Goal: Transaction & Acquisition: Purchase product/service

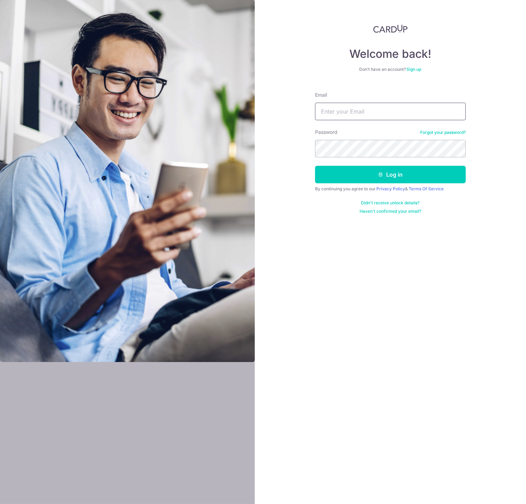
click at [344, 116] on input "Email" at bounding box center [390, 112] width 151 height 18
type input "justinlht@gmail.com"
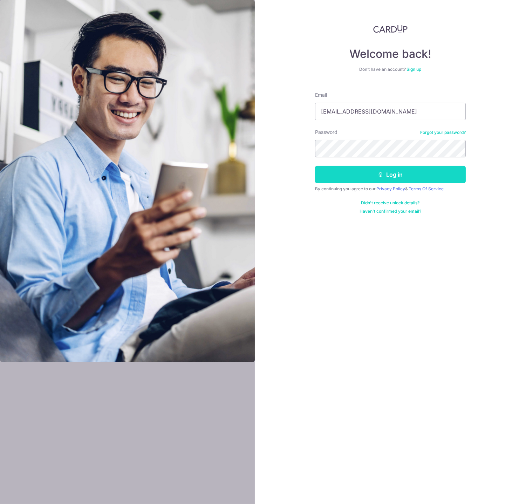
click at [371, 179] on button "Log in" at bounding box center [390, 175] width 151 height 18
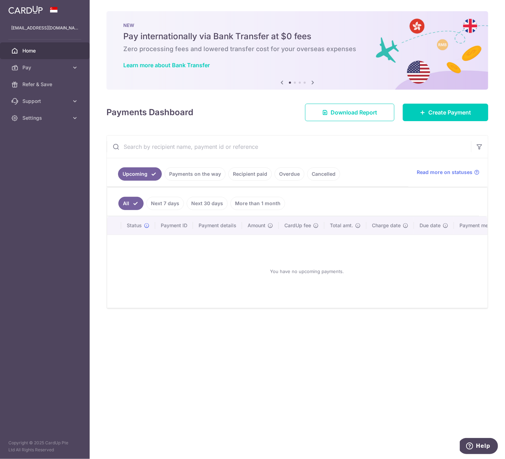
click at [255, 175] on link "Recipient paid" at bounding box center [250, 174] width 43 height 13
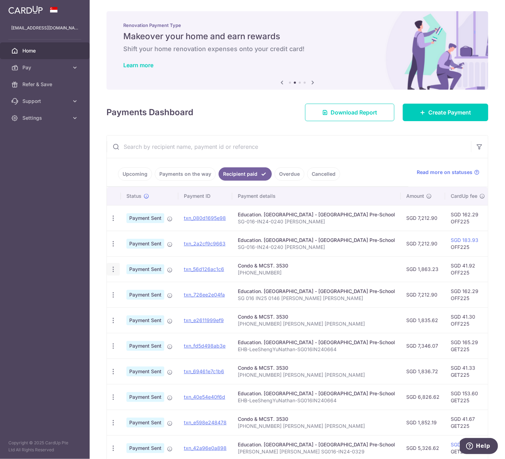
click at [114, 269] on icon "button" at bounding box center [113, 269] width 7 height 7
click at [134, 285] on span "PDF Receipt" at bounding box center [151, 288] width 48 height 7
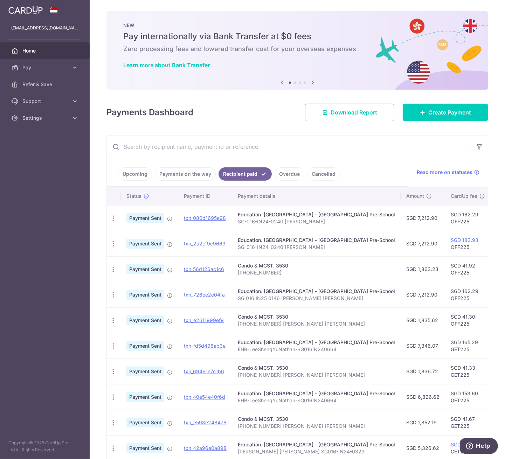
click at [373, 154] on input "text" at bounding box center [289, 147] width 364 height 22
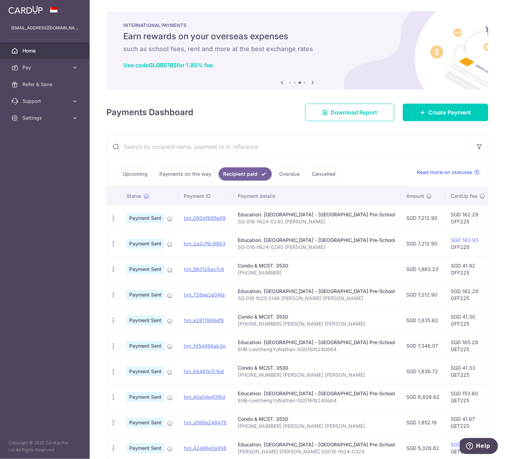
click at [271, 270] on p "172-03-36" at bounding box center [316, 273] width 157 height 7
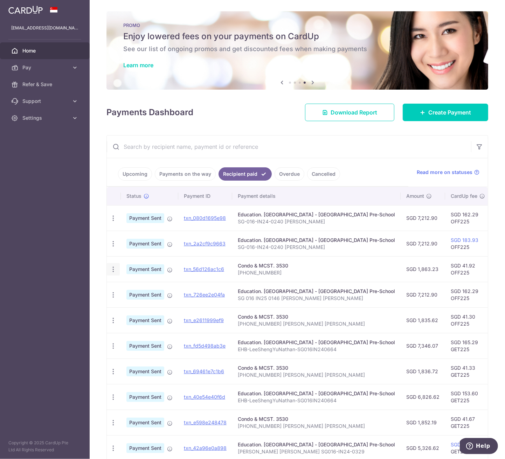
click at [114, 268] on icon "button" at bounding box center [113, 269] width 7 height 7
click at [151, 268] on span "Payment Sent" at bounding box center [146, 270] width 38 height 10
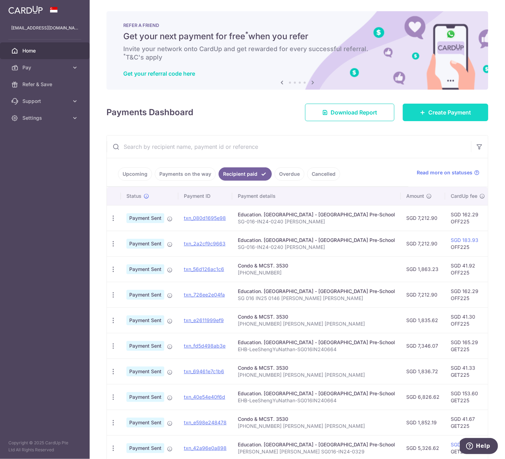
click at [431, 120] on link "Create Payment" at bounding box center [446, 113] width 86 height 18
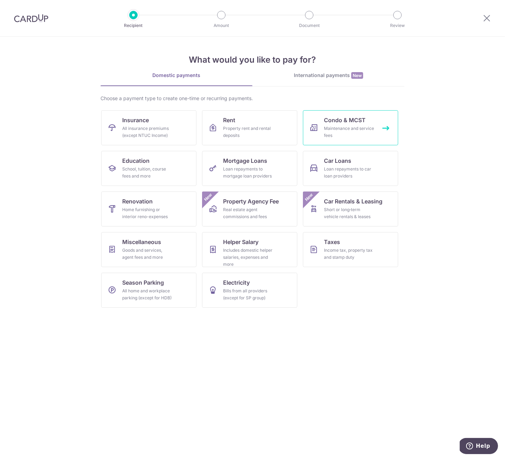
click at [372, 130] on div "Maintenance and service fees" at bounding box center [349, 132] width 50 height 14
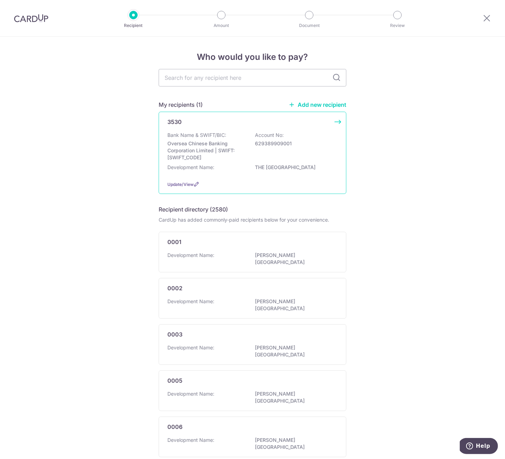
click at [250, 163] on div "Bank Name & SWIFT/BIC: Oversea Chinese Banking Corporation Limited | SWIFT: OCB…" at bounding box center [253, 153] width 170 height 43
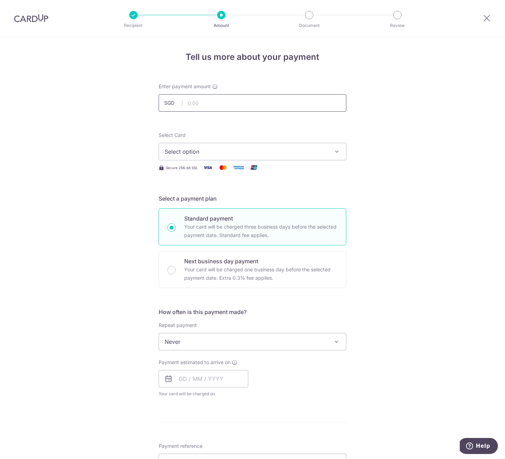
click at [216, 103] on input "text" at bounding box center [253, 103] width 188 height 18
type input "1,851.64"
click at [151, 134] on div "Tell us more about your payment Enter payment amount SGD 1,851.64 1851.64 Selec…" at bounding box center [252, 354] width 505 height 634
click at [187, 152] on span "Select option" at bounding box center [246, 152] width 163 height 8
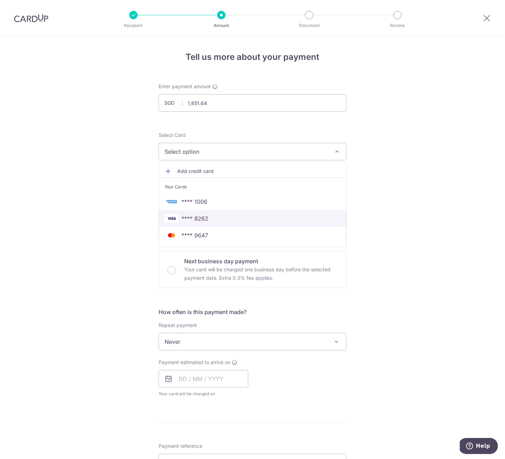
click at [192, 217] on span "**** 8262" at bounding box center [195, 218] width 27 height 8
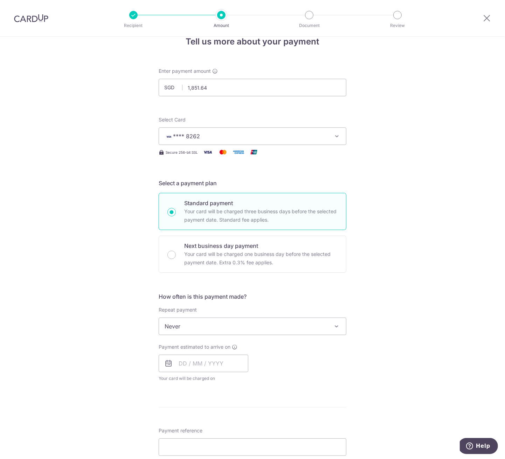
scroll to position [46, 0]
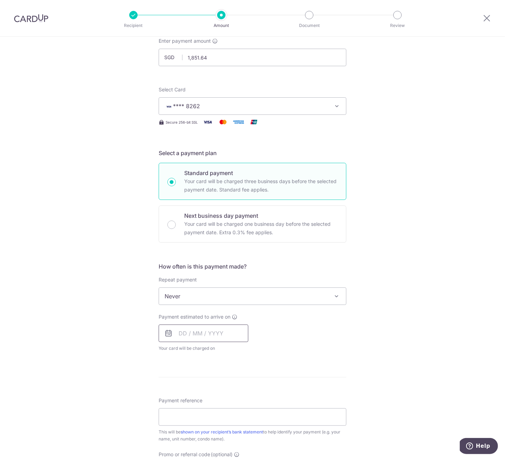
click at [186, 329] on input "text" at bounding box center [204, 334] width 90 height 18
click at [203, 407] on link "16" at bounding box center [201, 411] width 11 height 11
type input "16/09/2025"
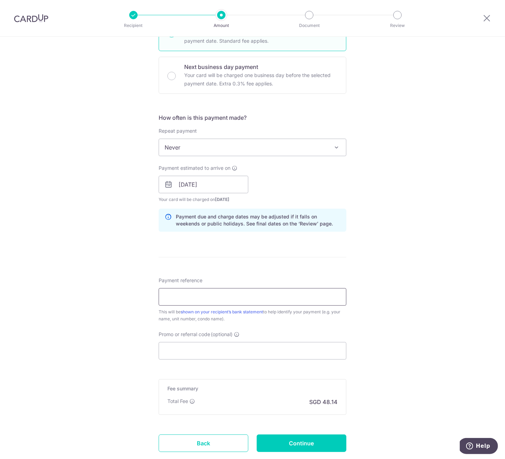
scroll to position [215, 0]
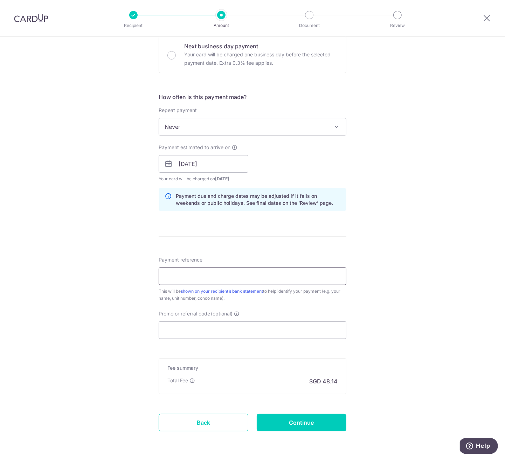
click at [238, 278] on input "Payment reference" at bounding box center [253, 277] width 188 height 18
type input "172-03-36"
click at [200, 326] on input "Promo or referral code (optional)" at bounding box center [253, 331] width 188 height 18
click at [203, 328] on input "Promo or referral code (optional)" at bounding box center [253, 331] width 188 height 18
paste input "3HOME25R"
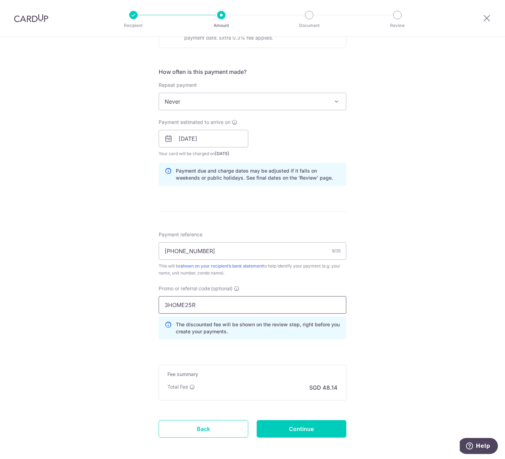
scroll to position [245, 0]
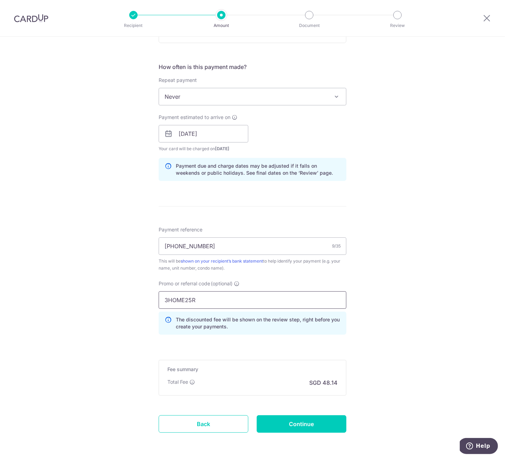
type input "3HOME25R"
click at [297, 413] on form "Enter payment amount SGD 1,851.64 1851.64 Select Card **** 8262 Add credit card…" at bounding box center [253, 145] width 188 height 615
click at [289, 427] on input "Continue" at bounding box center [302, 425] width 90 height 18
type input "Create Schedule"
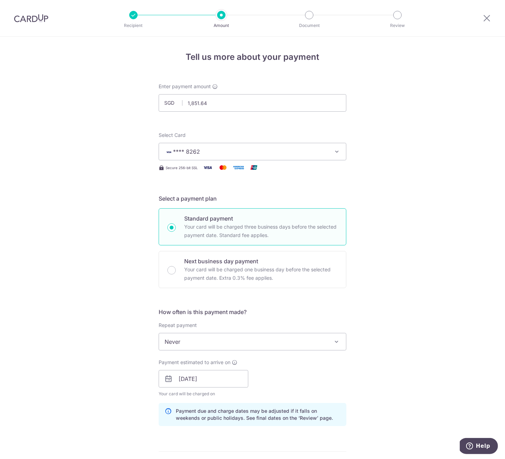
click at [40, 18] on img at bounding box center [31, 18] width 34 height 8
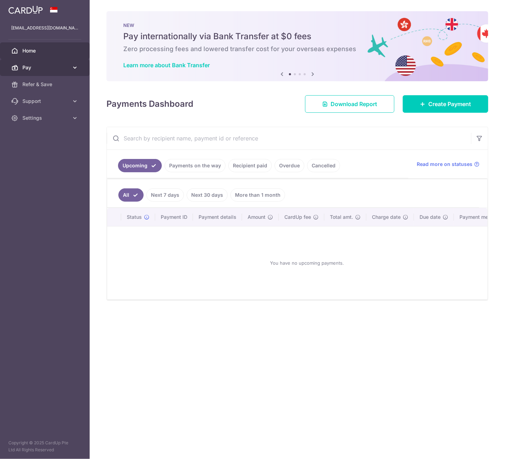
click at [64, 69] on span "Pay" at bounding box center [45, 67] width 46 height 7
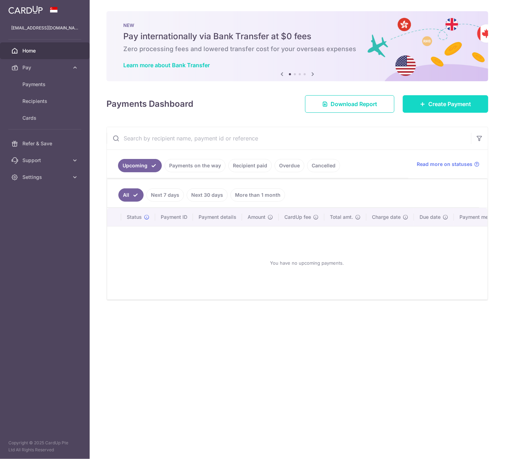
click at [441, 106] on span "Create Payment" at bounding box center [450, 104] width 43 height 8
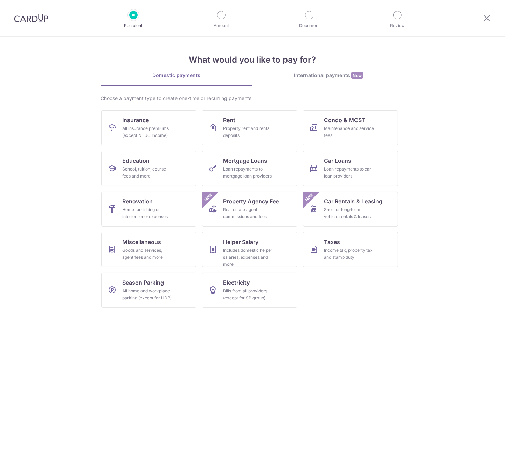
click at [38, 18] on img at bounding box center [31, 18] width 34 height 8
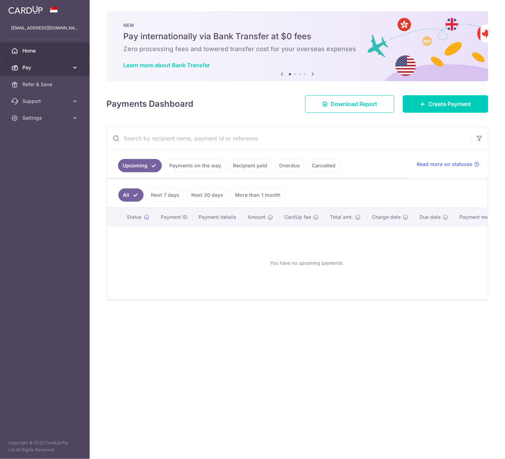
click at [65, 68] on span "Pay" at bounding box center [45, 67] width 46 height 7
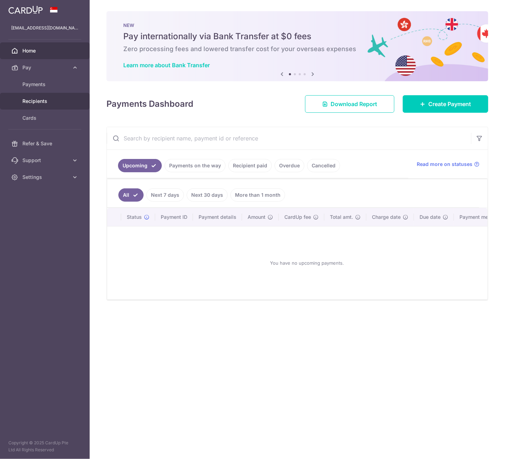
click at [41, 100] on span "Recipients" at bounding box center [45, 101] width 46 height 7
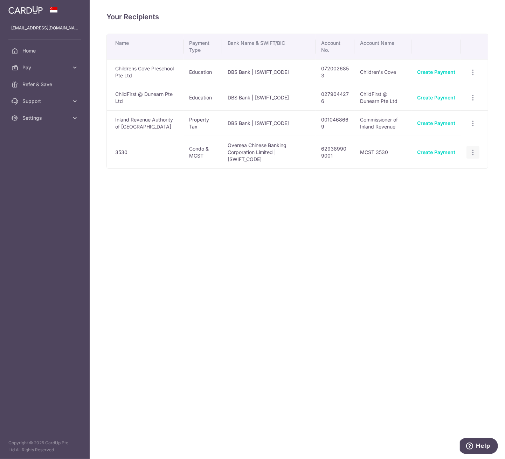
click at [476, 149] on icon "button" at bounding box center [473, 152] width 7 height 7
click at [441, 152] on td "Create Payment" at bounding box center [436, 152] width 49 height 33
click at [440, 149] on link "Create Payment" at bounding box center [436, 152] width 38 height 6
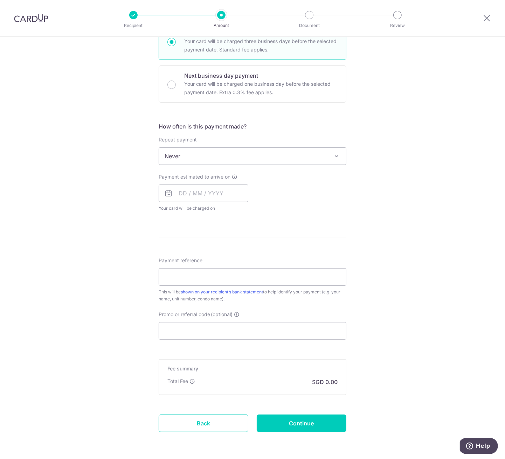
scroll to position [209, 0]
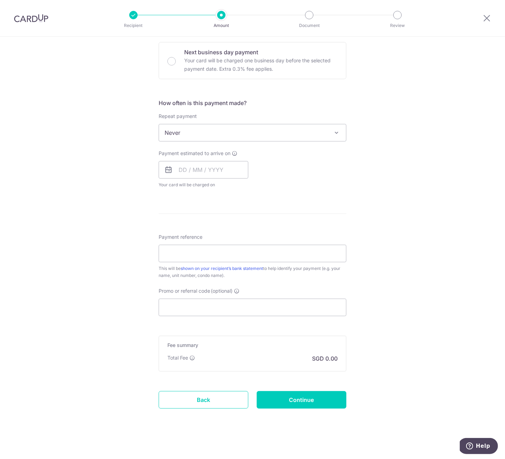
click at [326, 130] on span "Never" at bounding box center [252, 132] width 187 height 17
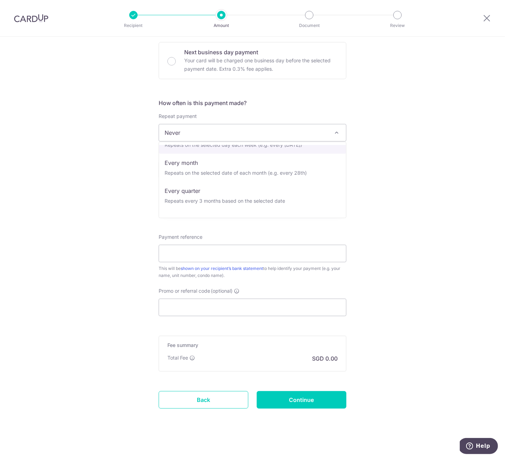
scroll to position [48, 0]
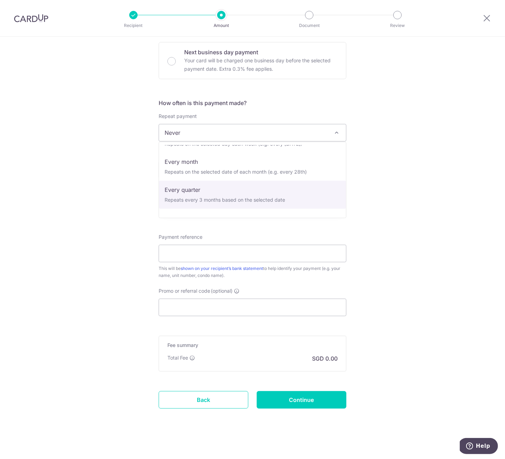
select select "4"
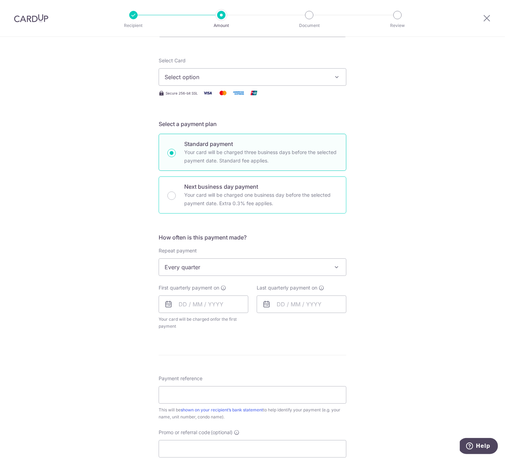
scroll to position [13, 0]
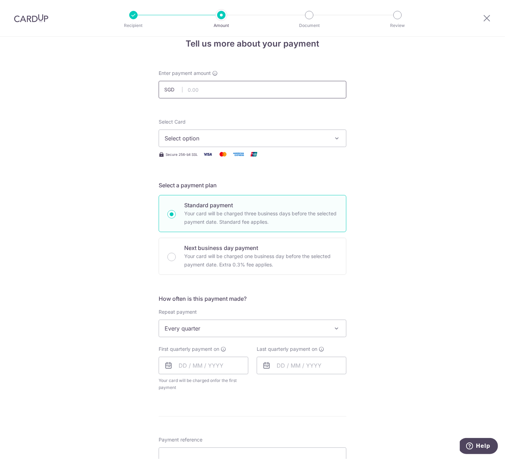
click at [200, 89] on input "text" at bounding box center [253, 90] width 188 height 18
type input "1,851.64"
click at [175, 105] on form "Enter payment amount SGD 1,851.64 1851.64 Select Card Select option Add credit …" at bounding box center [253, 351] width 188 height 562
click at [187, 134] on span "Select option" at bounding box center [246, 138] width 163 height 8
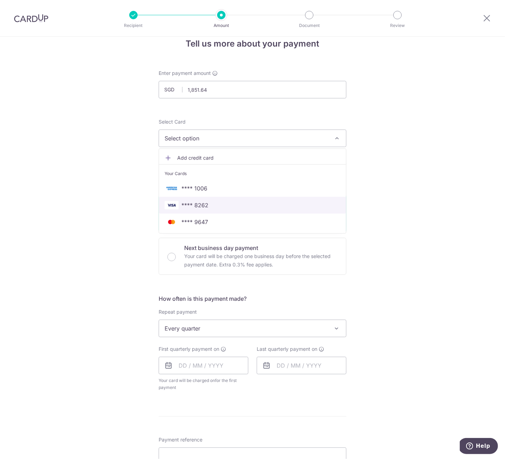
click at [190, 198] on link "**** 8262" at bounding box center [252, 205] width 187 height 17
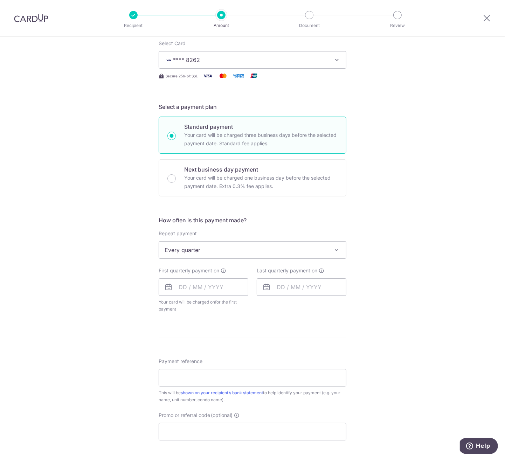
scroll to position [96, 0]
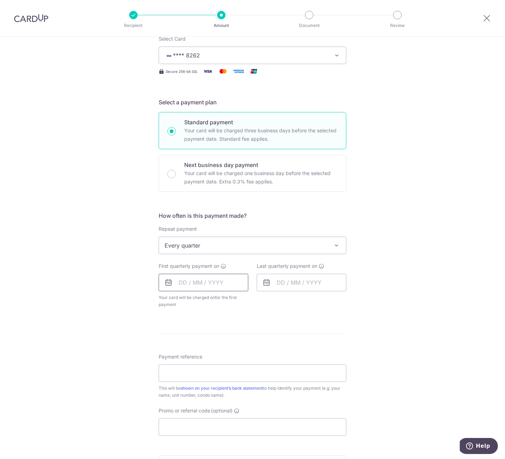
click at [182, 282] on input "text" at bounding box center [204, 283] width 90 height 18
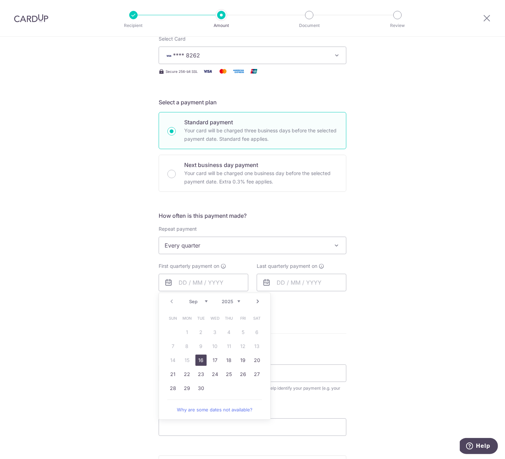
click at [200, 357] on link "16" at bounding box center [201, 360] width 11 height 11
type input "16/09/2025"
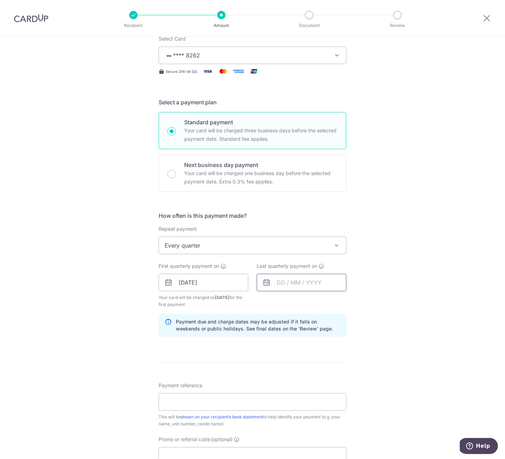
click at [278, 281] on input "text" at bounding box center [302, 283] width 90 height 18
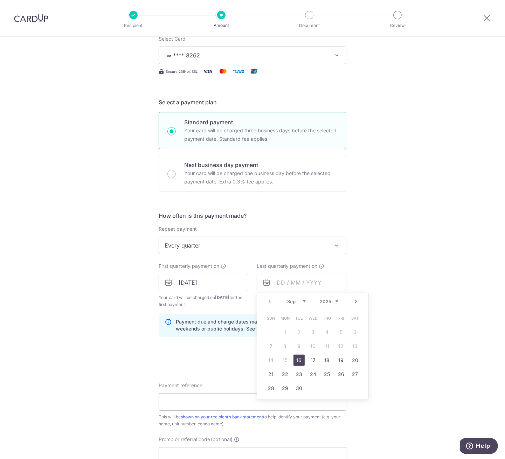
click at [357, 300] on link "Next" at bounding box center [356, 302] width 8 height 8
click at [266, 298] on link "Prev" at bounding box center [270, 302] width 8 height 8
click at [358, 298] on link "Next" at bounding box center [356, 302] width 8 height 8
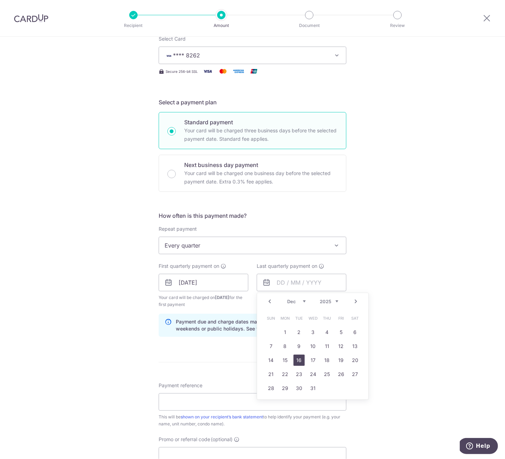
click at [301, 361] on link "16" at bounding box center [299, 360] width 11 height 11
type input "16/12/2025"
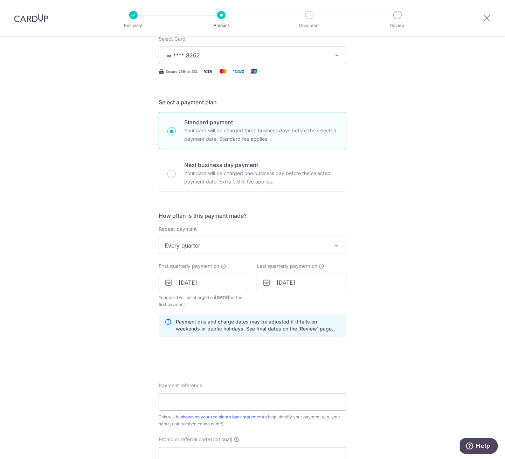
click at [373, 322] on div "Tell us more about your payment Enter payment amount SGD 1,851.64 1851.64 Selec…" at bounding box center [252, 275] width 505 height 670
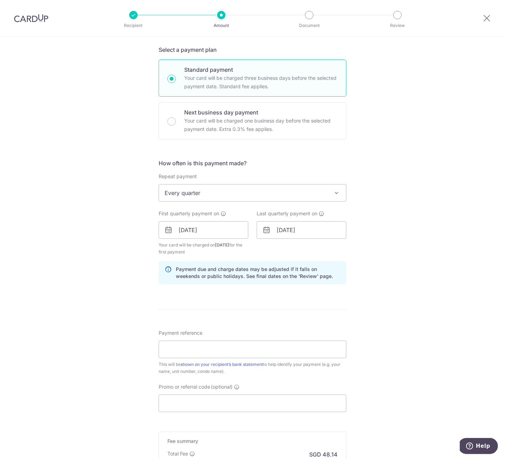
scroll to position [163, 0]
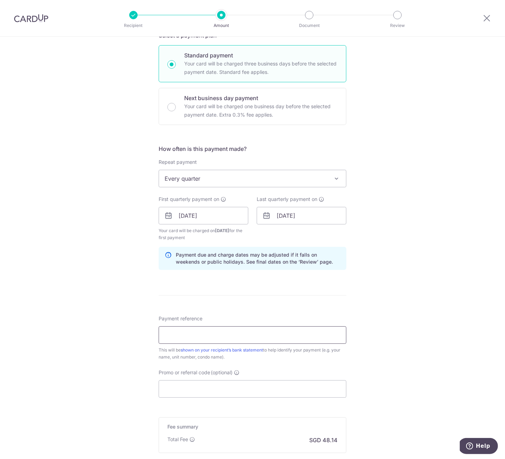
click at [324, 337] on input "Payment reference" at bounding box center [253, 336] width 188 height 18
type input "172-03-36"
click at [248, 388] on input "Promo or referral code (optional)" at bounding box center [253, 390] width 188 height 18
paste input "3HOME25R"
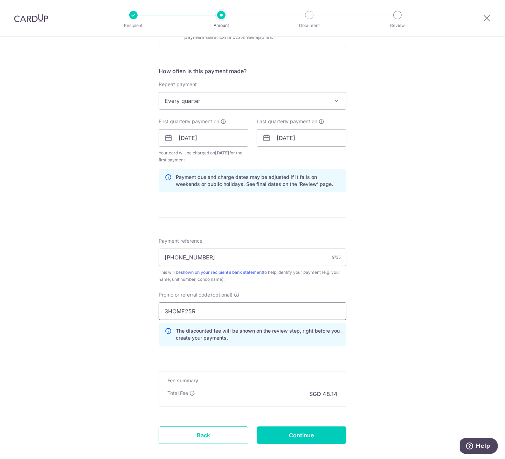
scroll to position [244, 0]
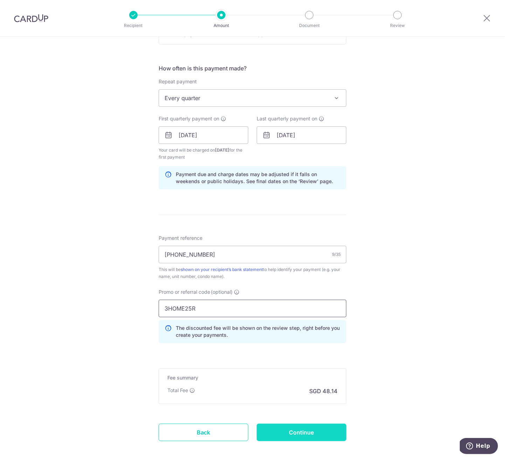
type input "3HOME25R"
click at [304, 435] on input "Continue" at bounding box center [302, 433] width 90 height 18
type input "Create Schedule"
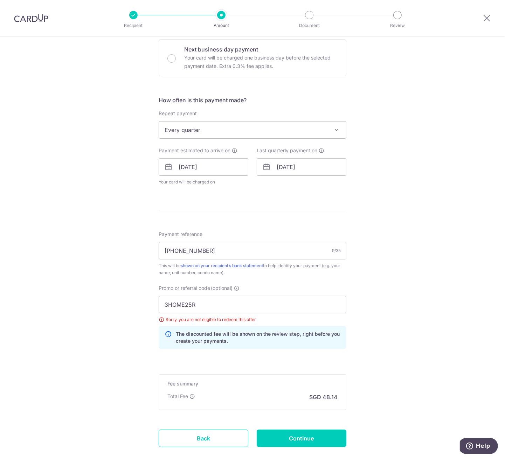
scroll to position [251, 0]
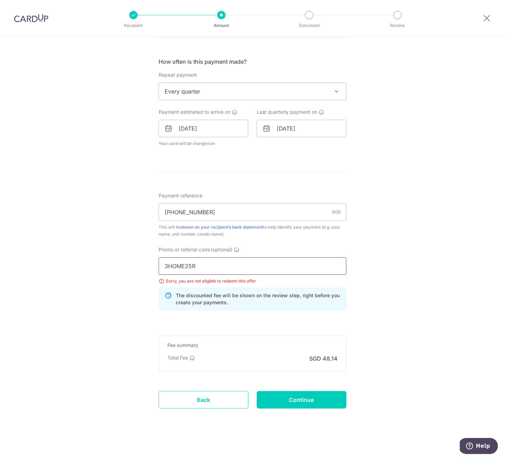
click at [219, 262] on input "3HOME25R" at bounding box center [253, 267] width 188 height 18
paste input "OFF225"
type input "OFF225"
click at [307, 83] on span "Every quarter" at bounding box center [252, 91] width 187 height 17
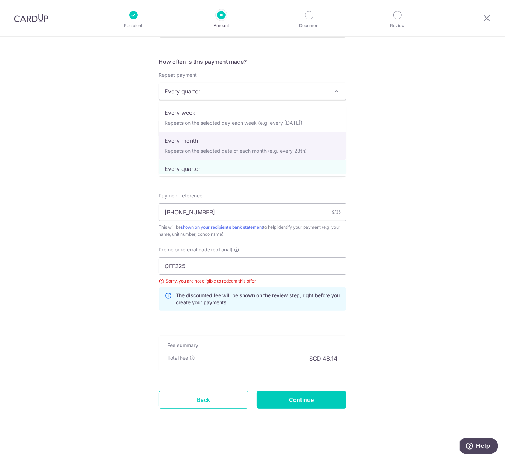
scroll to position [0, 0]
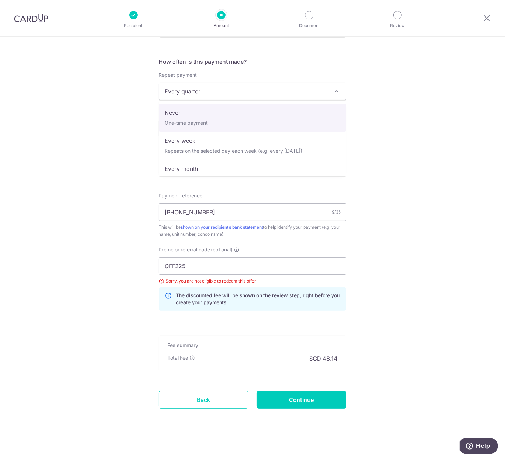
select select "1"
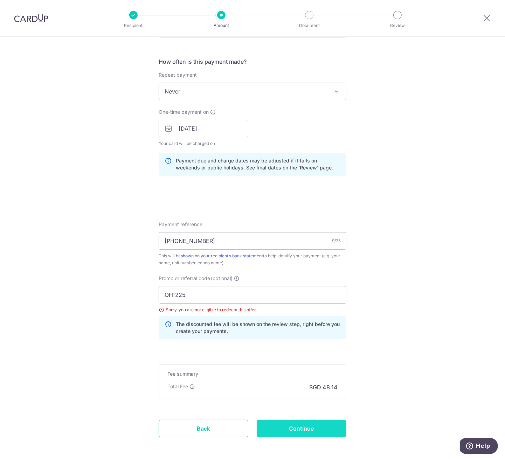
click at [302, 428] on input "Continue" at bounding box center [302, 429] width 90 height 18
type input "Update Schedule"
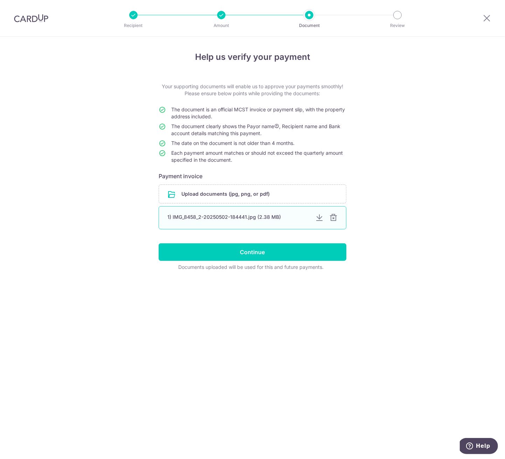
click at [318, 218] on div at bounding box center [319, 218] width 8 height 8
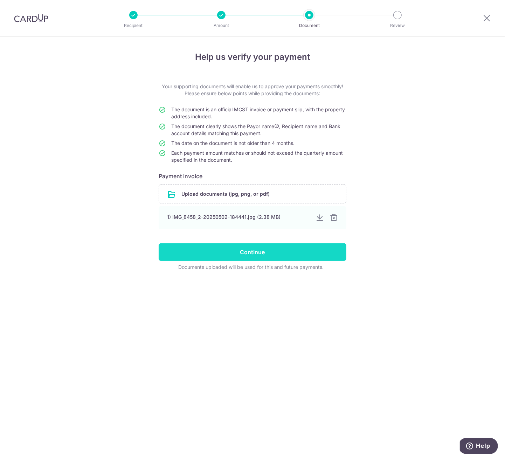
click at [259, 253] on input "Continue" at bounding box center [253, 253] width 188 height 18
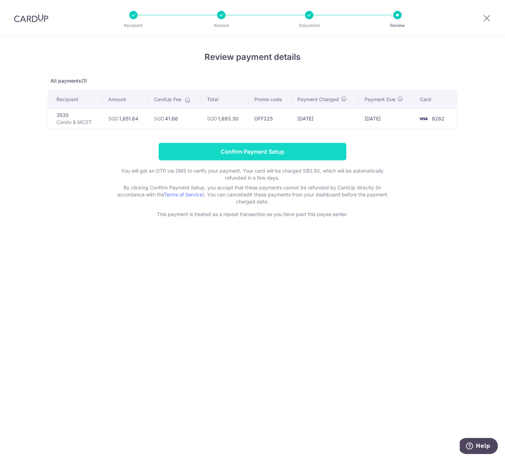
click at [263, 154] on input "Confirm Payment Setup" at bounding box center [253, 152] width 188 height 18
